Goal: Navigation & Orientation: Find specific page/section

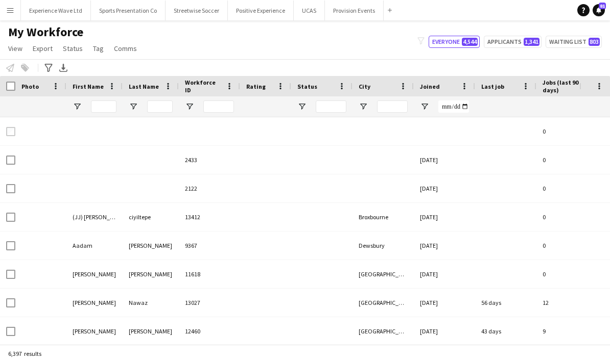
type input "*****"
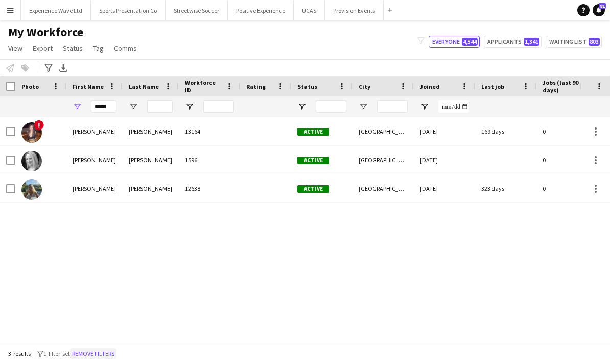
click at [116, 359] on button "Remove filters" at bounding box center [93, 354] width 46 height 11
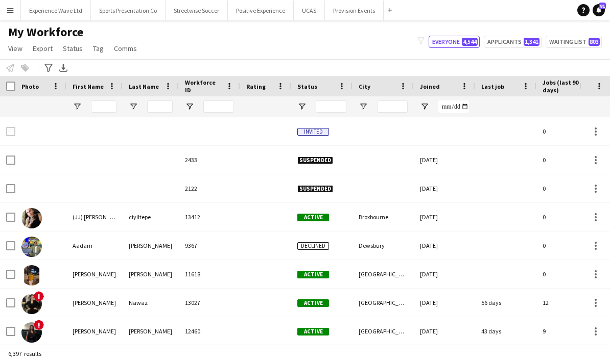
click at [12, 9] on app-icon "Menu" at bounding box center [10, 10] width 8 height 8
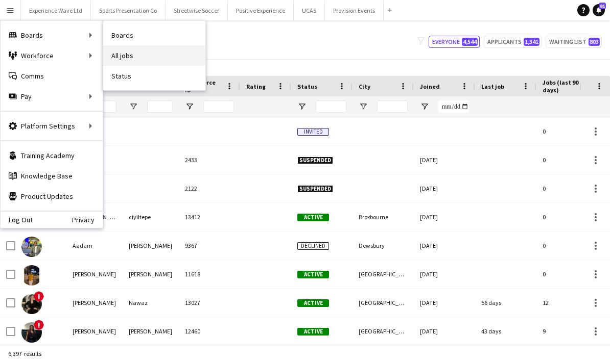
click at [149, 57] on link "All jobs" at bounding box center [154, 55] width 102 height 20
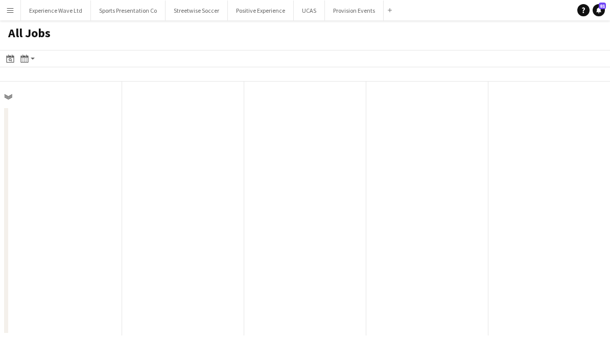
scroll to position [0, 244]
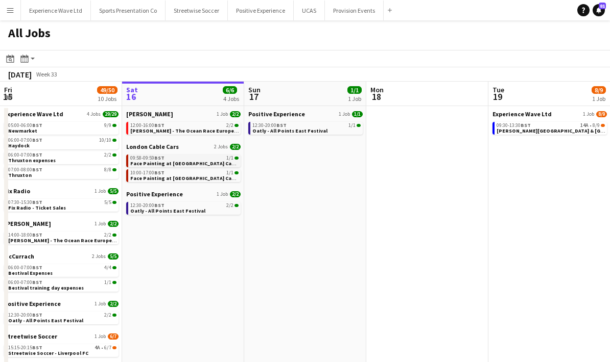
click at [202, 156] on div "09:58-09:59 BST 1/1" at bounding box center [184, 158] width 108 height 5
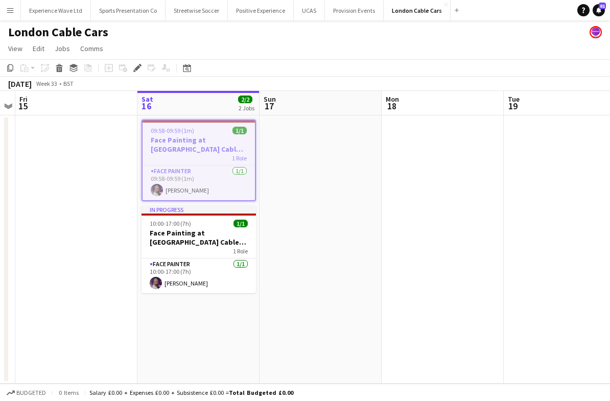
click at [316, 214] on app-date-cell at bounding box center [320, 249] width 122 height 268
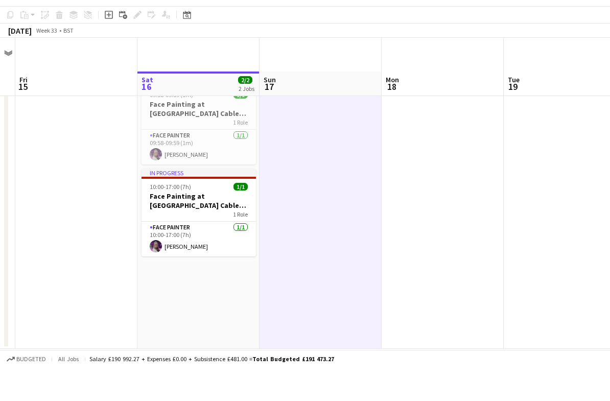
click at [310, 214] on app-date-cell at bounding box center [320, 248] width 122 height 268
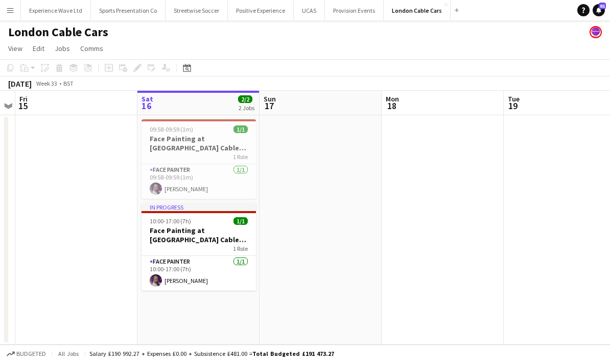
click at [2, 14] on button "Menu" at bounding box center [10, 10] width 20 height 20
